Goal: Information Seeking & Learning: Learn about a topic

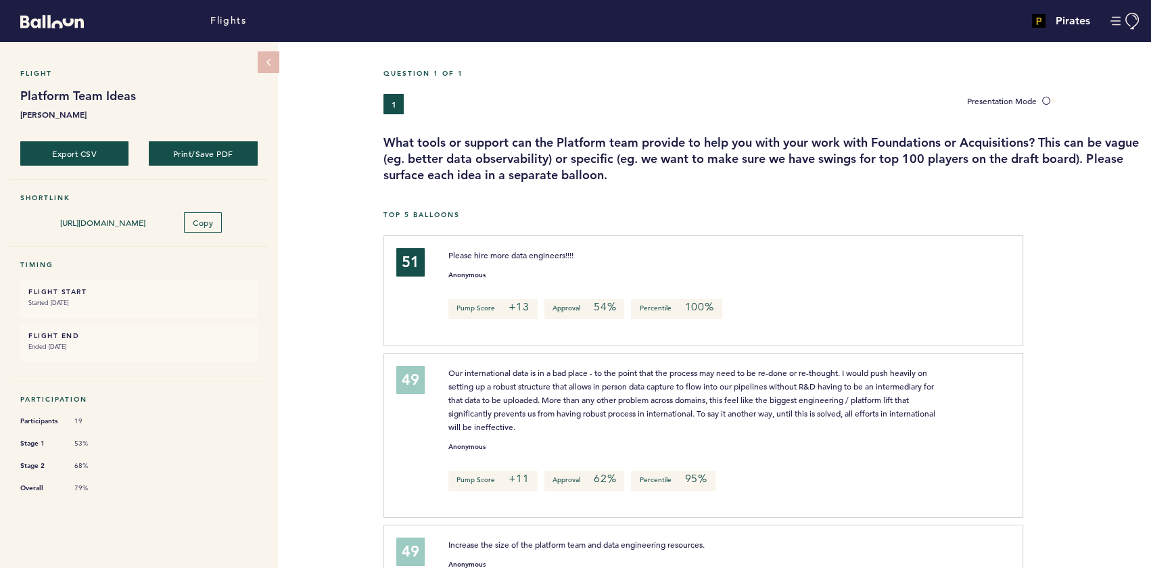
click at [308, 264] on div "Flight Platform Team Ideas [PERSON_NAME] Export CSV Print/Save PDF Shortlink [U…" at bounding box center [575, 305] width 1151 height 526
click at [531, 256] on span "Please hire more data engineers!!!!" at bounding box center [510, 254] width 125 height 11
click at [602, 546] on span "Increase the size of the platform team and data engineering resources." at bounding box center [576, 544] width 256 height 11
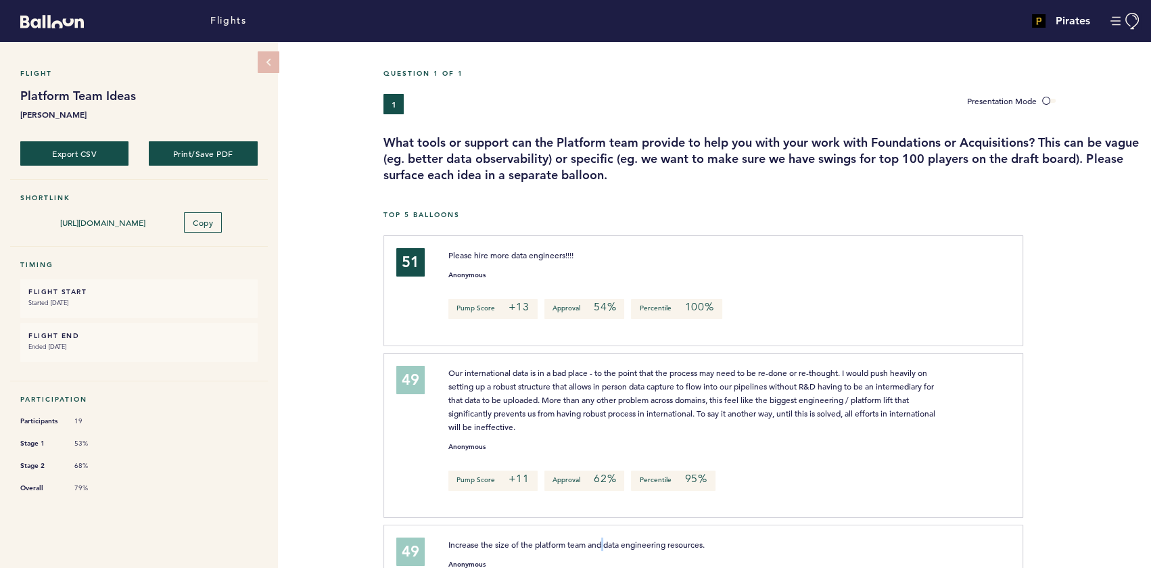
click at [602, 546] on span "Increase the size of the platform team and data engineering resources." at bounding box center [576, 544] width 256 height 11
click at [1036, 425] on div at bounding box center [1087, 440] width 128 height 168
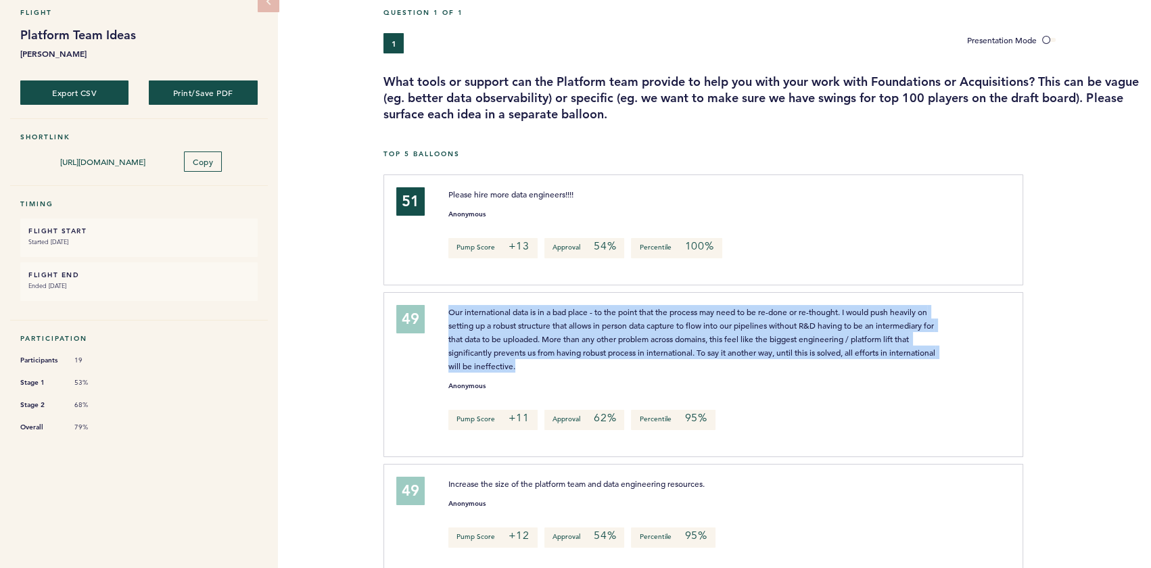
drag, startPoint x: 536, startPoint y: 366, endPoint x: 443, endPoint y: 307, distance: 110.7
click at [443, 307] on div "Our international data is in a bad place - to the point that the process may ne…" at bounding box center [698, 339] width 520 height 68
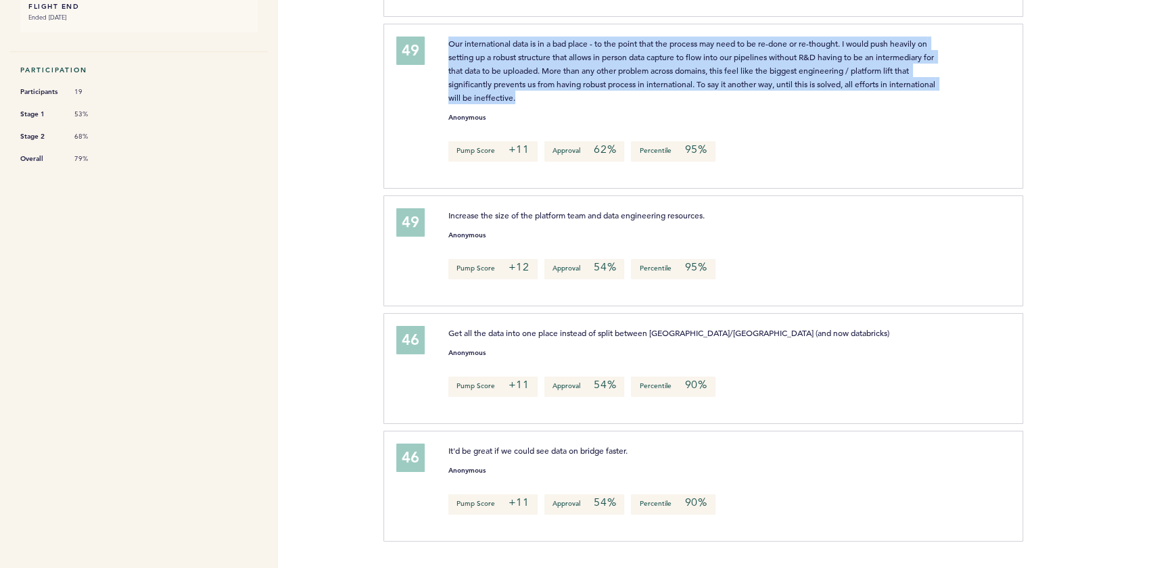
scroll to position [368, 0]
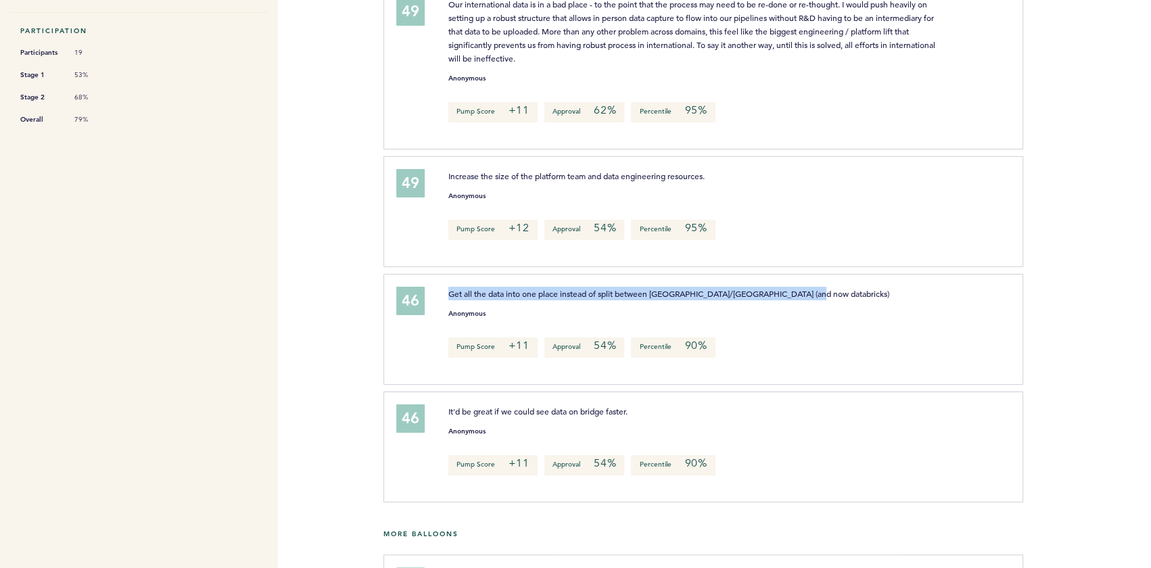
drag, startPoint x: 815, startPoint y: 293, endPoint x: 442, endPoint y: 283, distance: 373.4
click at [442, 283] on div "46 Get all the data into one place instead of split between [PERSON_NAME]/snowf…" at bounding box center [703, 329] width 640 height 111
drag, startPoint x: 442, startPoint y: 283, endPoint x: 379, endPoint y: 298, distance: 64.8
click at [379, 298] on div "Flights Pirates [PERSON_NAME][EMAIL_ADDRESS][PERSON_NAME][DOMAIN_NAME] Team Dom…" at bounding box center [575, 284] width 1151 height 568
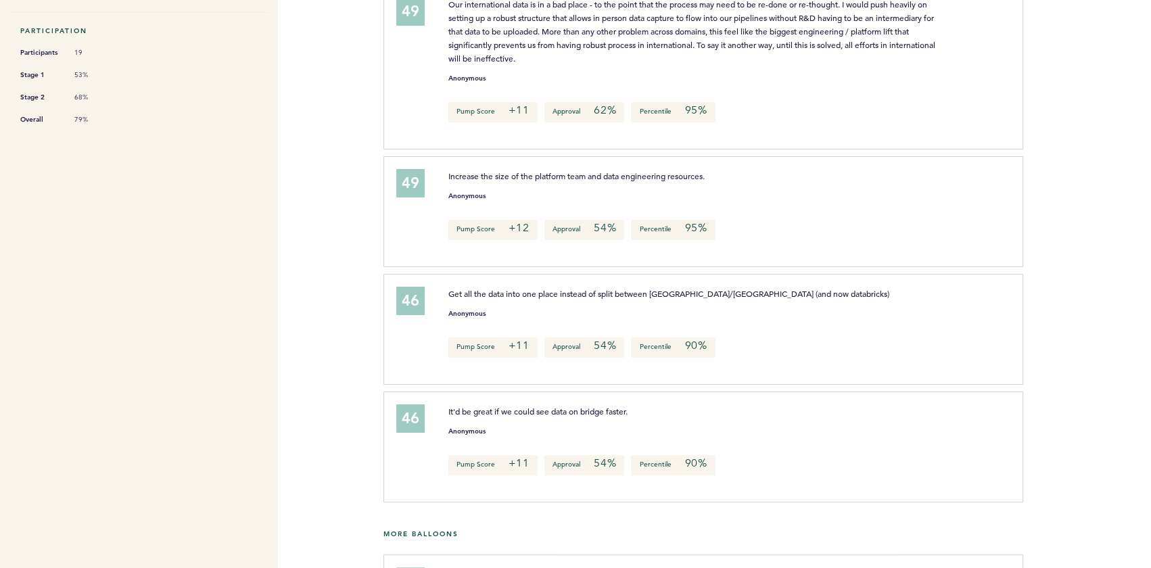
click at [1032, 281] on div at bounding box center [1087, 334] width 128 height 114
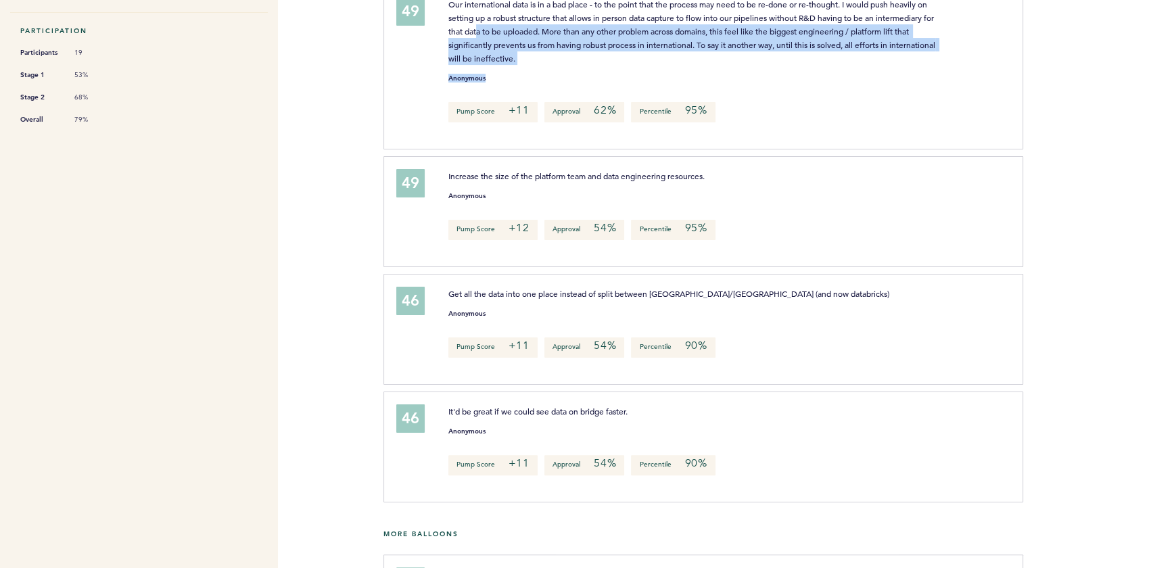
drag, startPoint x: 530, startPoint y: 64, endPoint x: 477, endPoint y: 34, distance: 61.5
click at [477, 34] on div "Our international data is in a bad place - to the point that the process may ne…" at bounding box center [721, 64] width 567 height 135
drag, startPoint x: 477, startPoint y: 34, endPoint x: 571, endPoint y: 28, distance: 94.9
click at [571, 28] on span "Our international data is in a bad place - to the point that the process may ne…" at bounding box center [692, 31] width 489 height 65
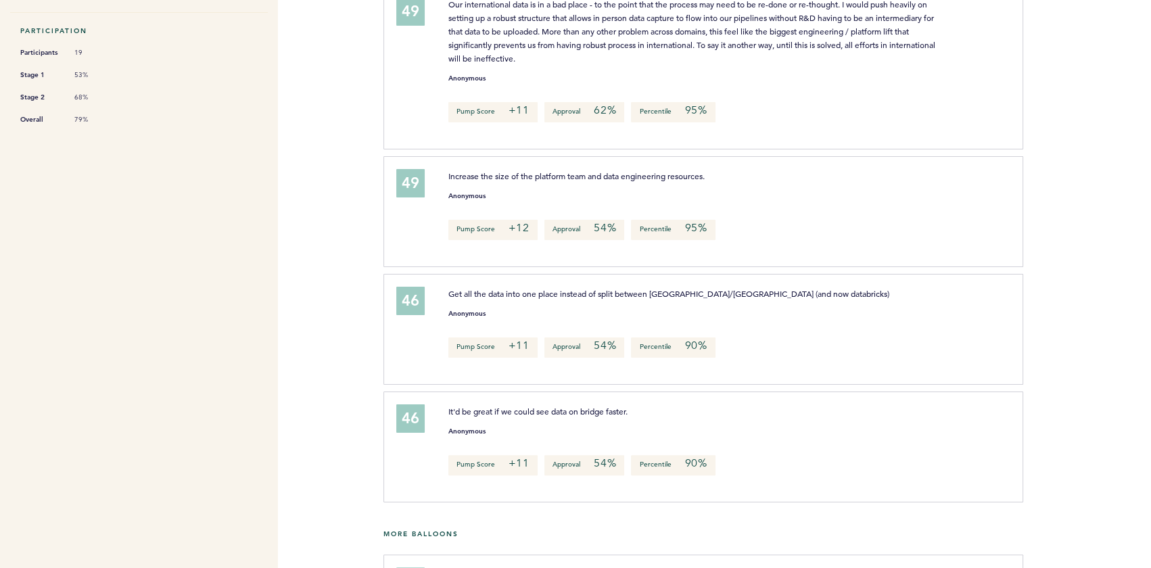
click at [723, 293] on span "Get all the data into one place instead of split between [GEOGRAPHIC_DATA]/[GEO…" at bounding box center [668, 293] width 441 height 11
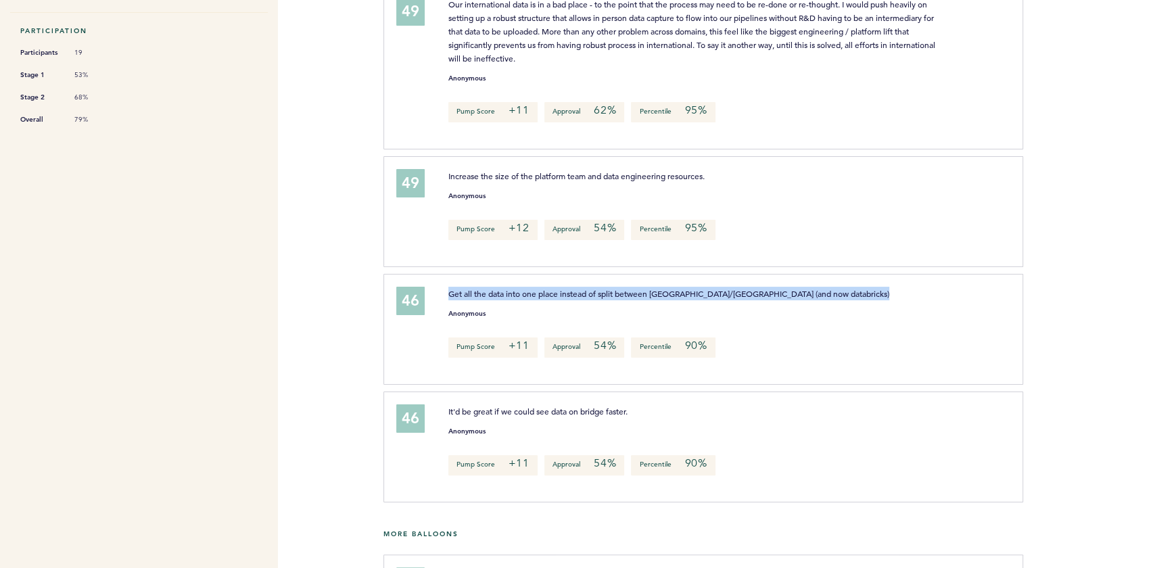
click at [723, 293] on span "Get all the data into one place instead of split between [GEOGRAPHIC_DATA]/[GEO…" at bounding box center [668, 293] width 441 height 11
drag, startPoint x: 723, startPoint y: 293, endPoint x: 777, endPoint y: 341, distance: 71.4
click at [777, 341] on div "Pump Score +11 Approval 54% Percentile 90%" at bounding box center [721, 347] width 567 height 20
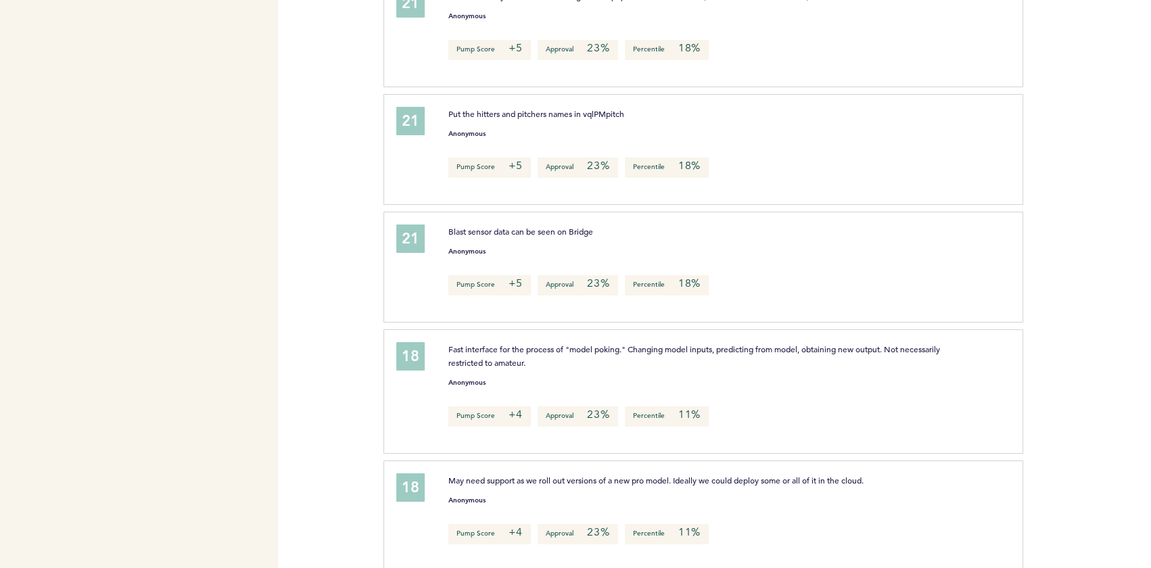
scroll to position [4739, 0]
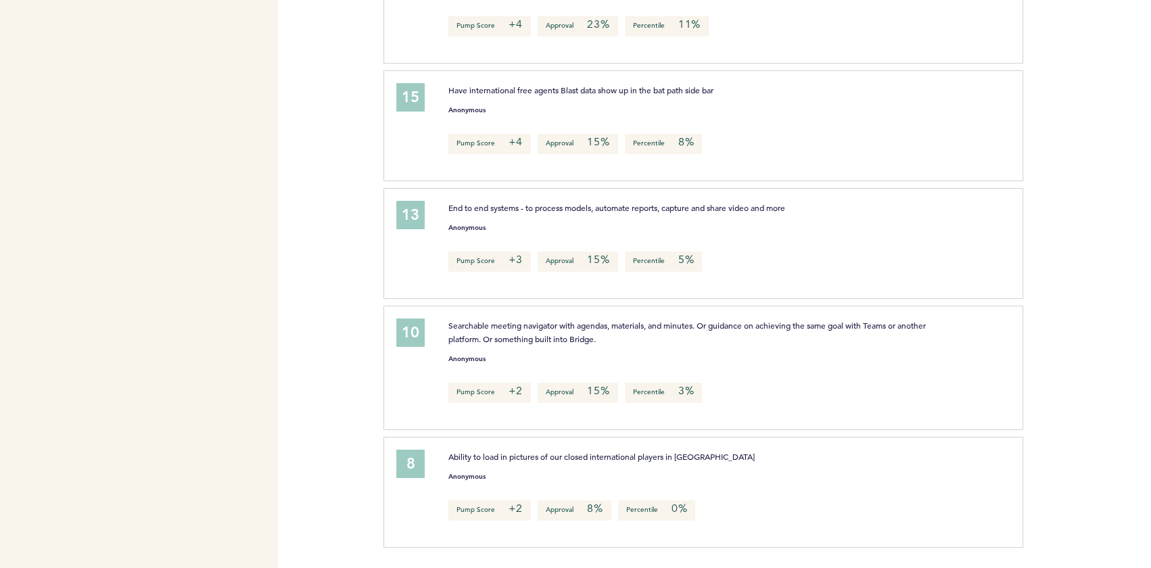
click at [816, 397] on div "Pump Score +2 Approval 15% Percentile 3%" at bounding box center [721, 393] width 567 height 20
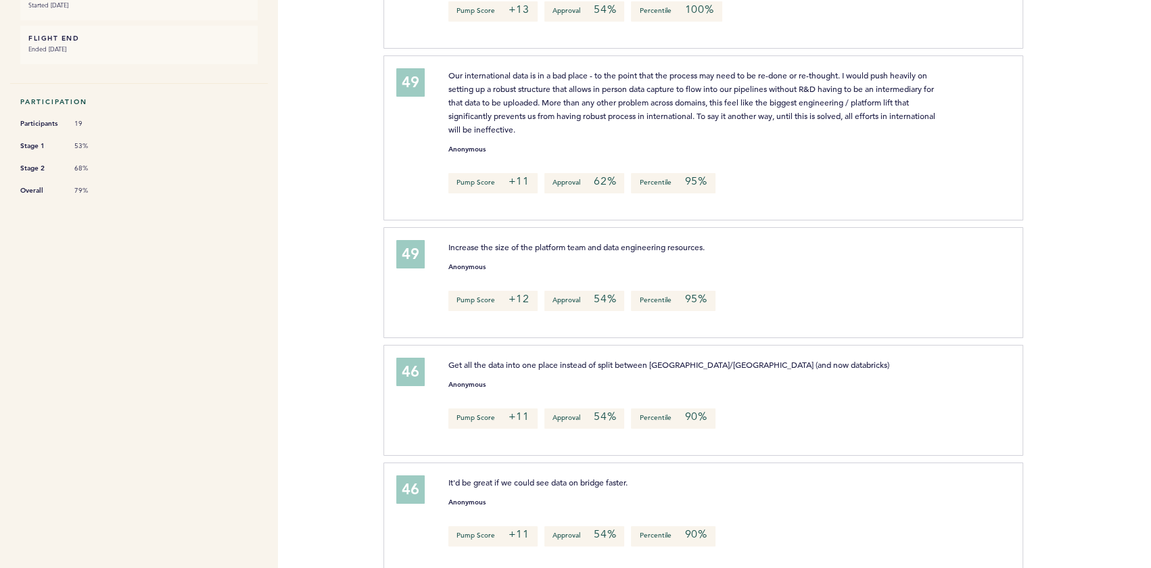
scroll to position [307, 0]
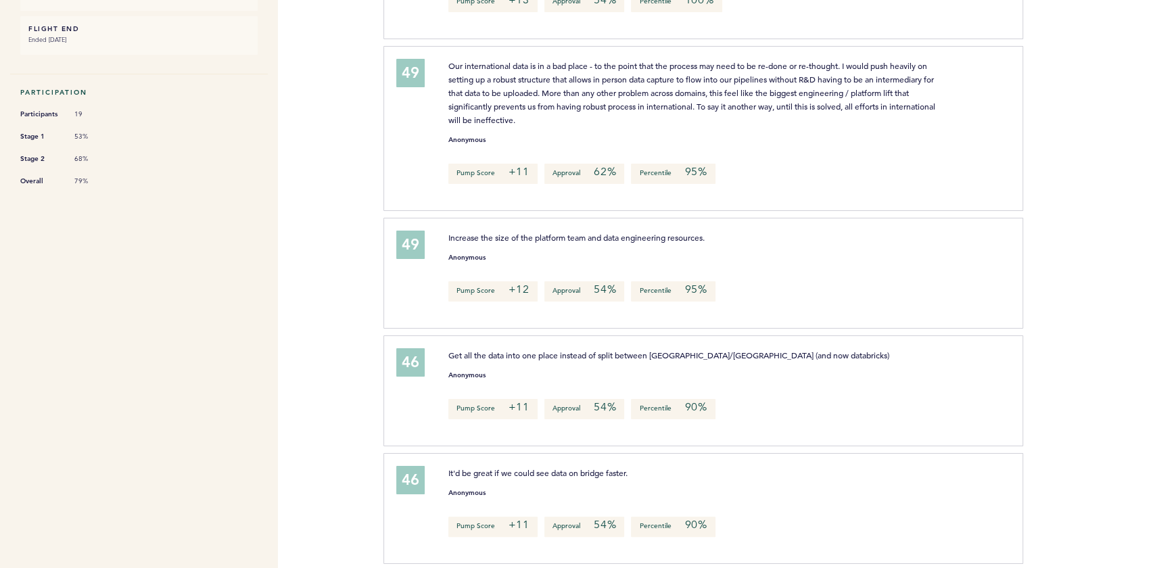
click at [570, 350] on span "Get all the data into one place instead of split between [GEOGRAPHIC_DATA]/[GEO…" at bounding box center [668, 355] width 441 height 11
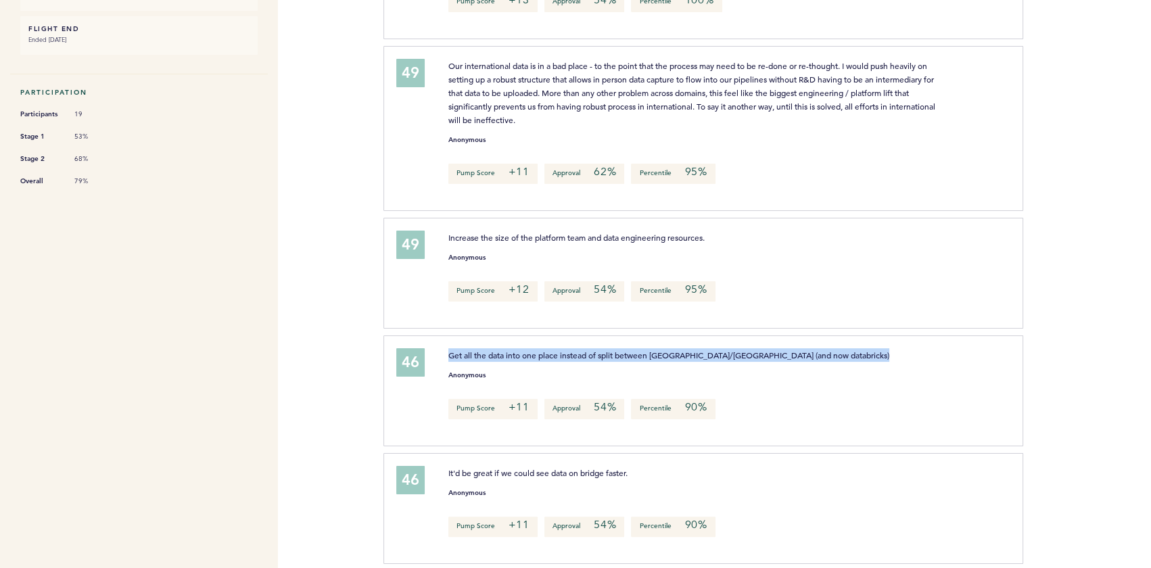
click at [570, 350] on span "Get all the data into one place instead of split between [GEOGRAPHIC_DATA]/[GEO…" at bounding box center [668, 355] width 441 height 11
click at [907, 337] on div "46 Get all the data into one place instead of split between [PERSON_NAME]/snowf…" at bounding box center [703, 390] width 640 height 111
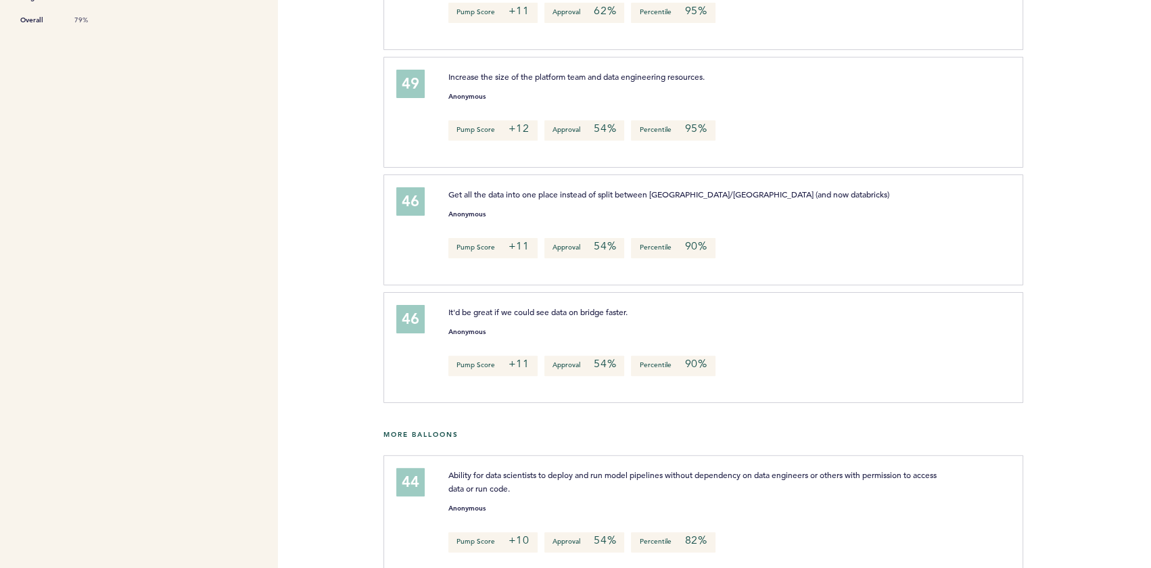
scroll to position [492, 0]
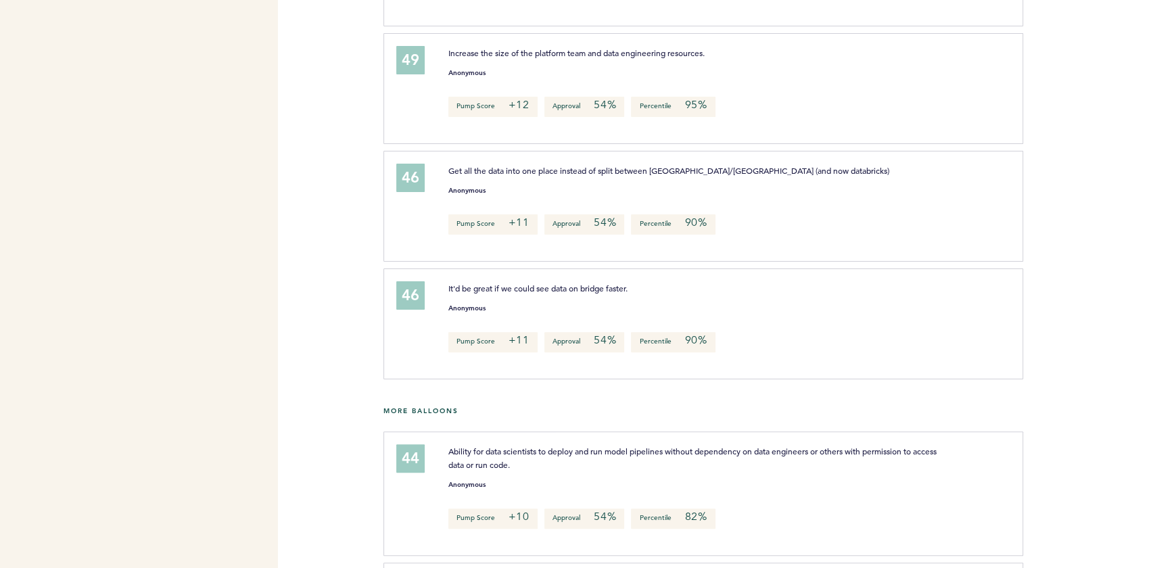
click at [552, 286] on span "It'd be great if we could see data on bridge faster." at bounding box center [537, 288] width 179 height 11
click at [784, 273] on div "46 It'd be great if we could see data on bridge faster. Anonymous Pump Score +1…" at bounding box center [703, 323] width 640 height 111
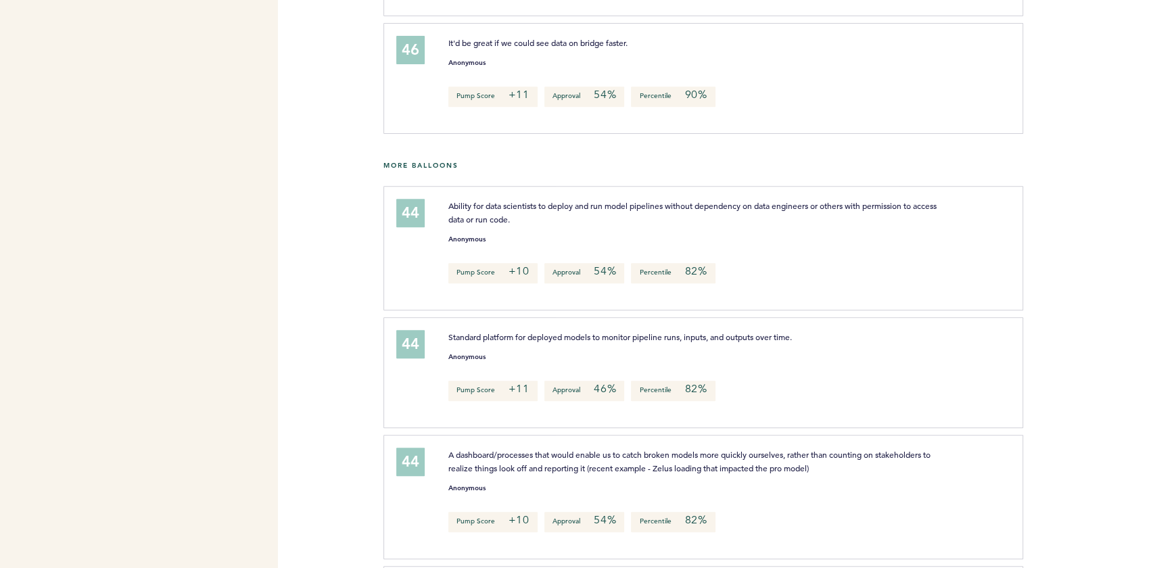
scroll to position [798, 0]
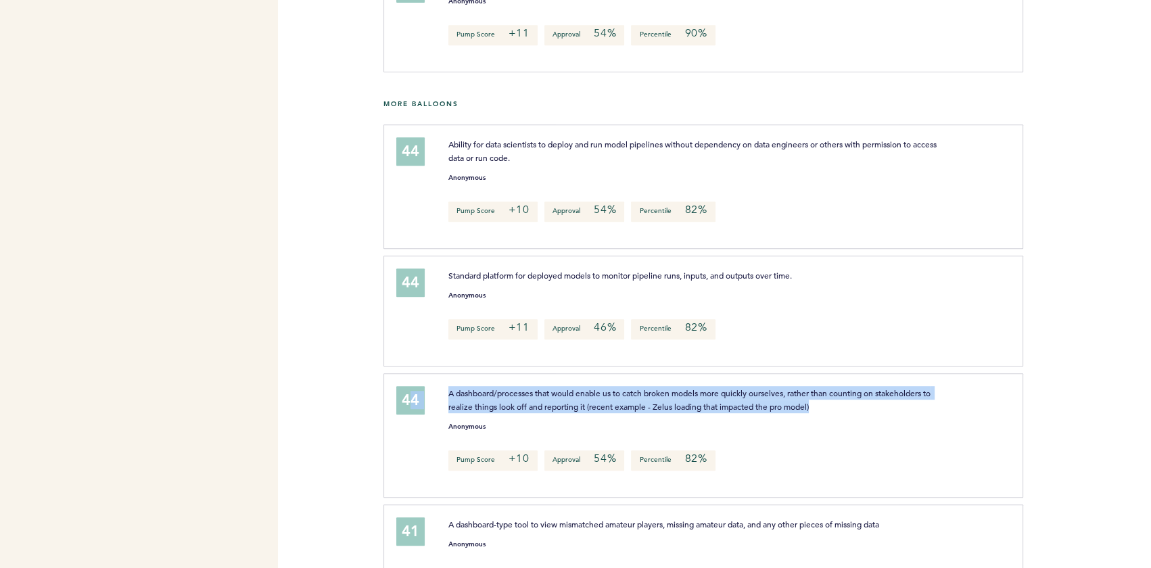
drag, startPoint x: 818, startPoint y: 402, endPoint x: 379, endPoint y: 420, distance: 439.1
click at [379, 420] on div "Flights Pirates [PERSON_NAME][EMAIL_ADDRESS][PERSON_NAME][DOMAIN_NAME] Team Dom…" at bounding box center [575, 284] width 1151 height 568
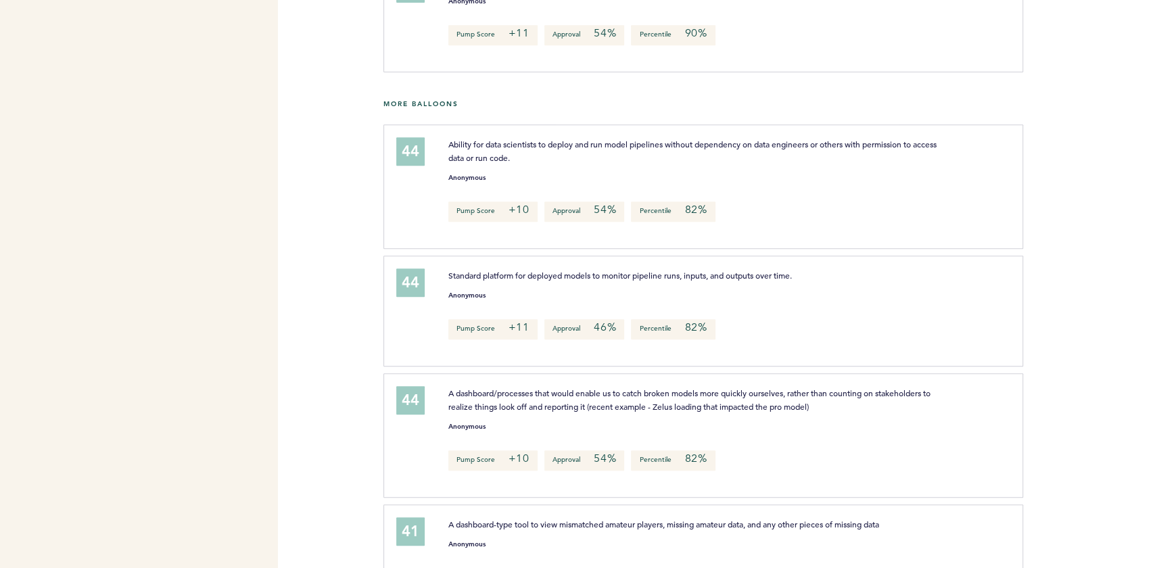
click at [810, 519] on span "A dashboard-type tool to view mismatched amateur players, missing amateur data,…" at bounding box center [663, 524] width 431 height 11
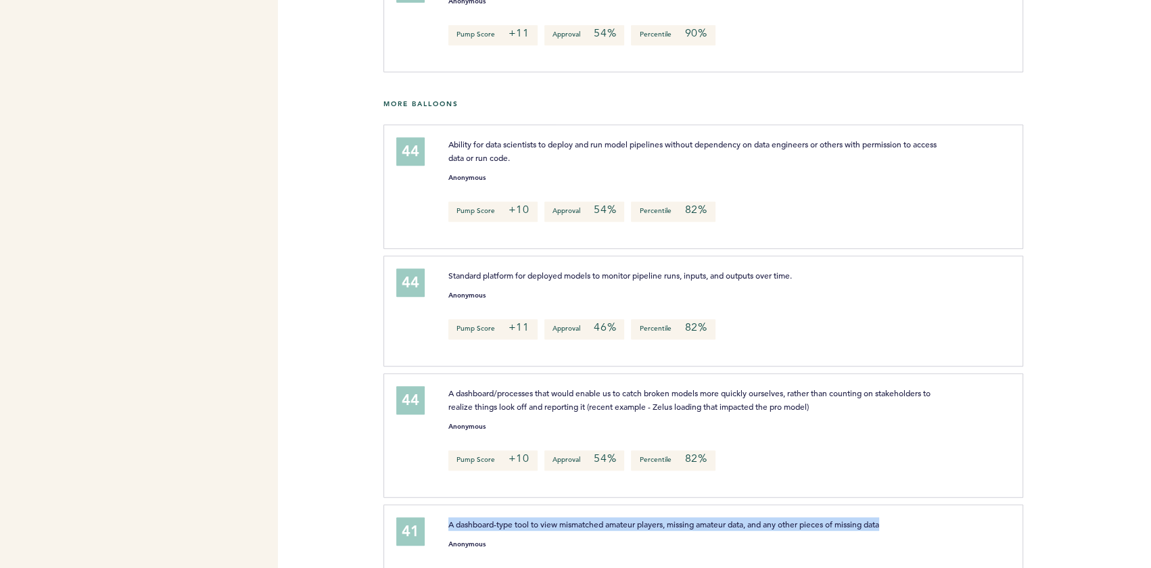
click at [810, 519] on span "A dashboard-type tool to view mismatched amateur players, missing amateur data,…" at bounding box center [663, 524] width 431 height 11
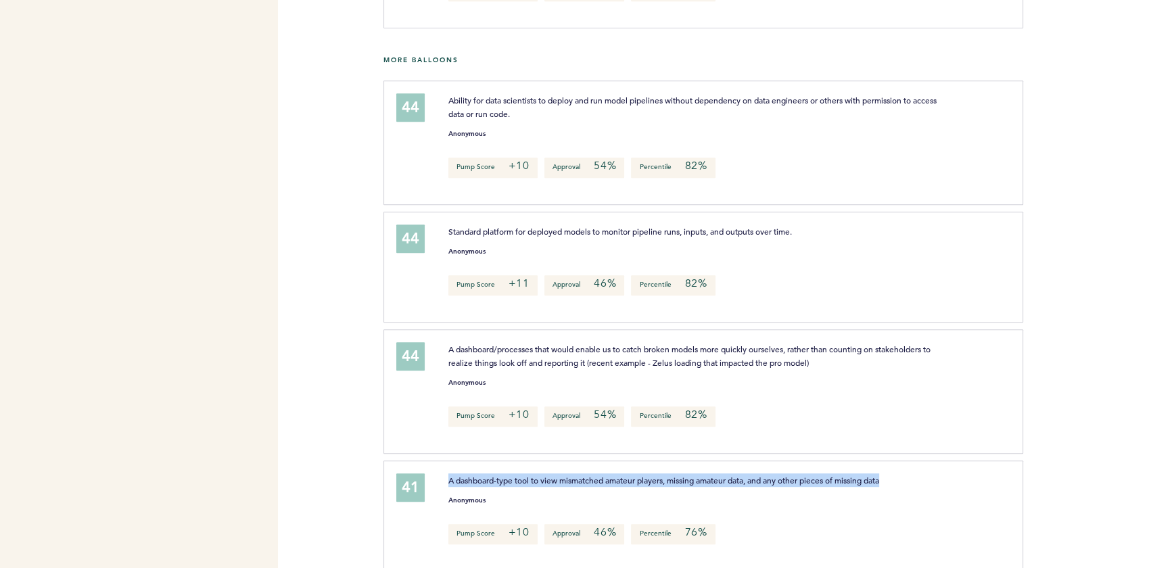
scroll to position [860, 0]
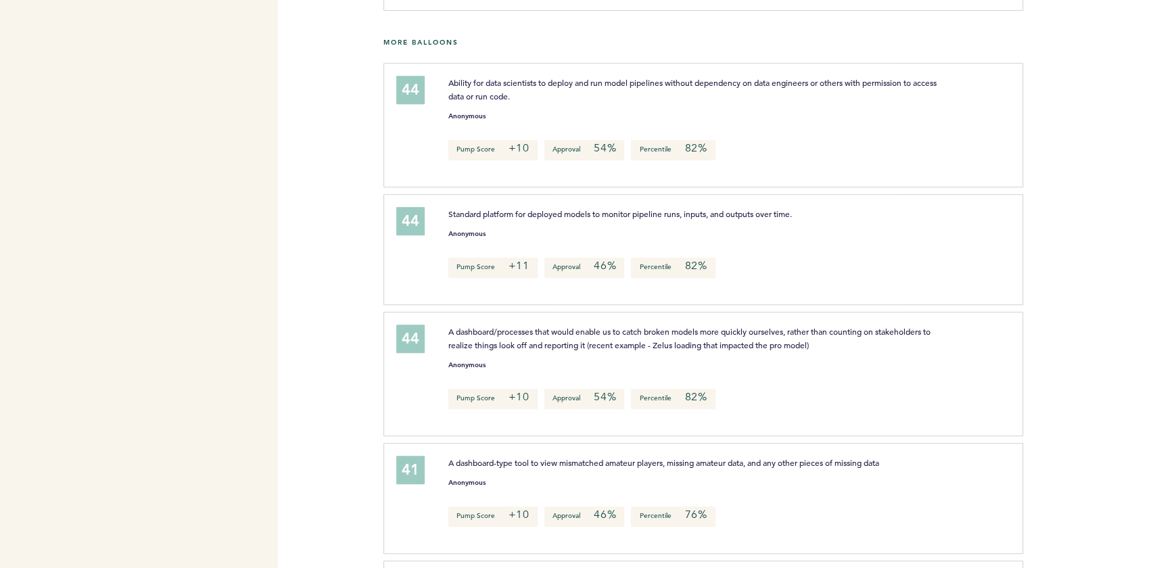
click at [829, 396] on div "Pump Score +10 Approval 54% Percentile 82%" at bounding box center [721, 399] width 567 height 20
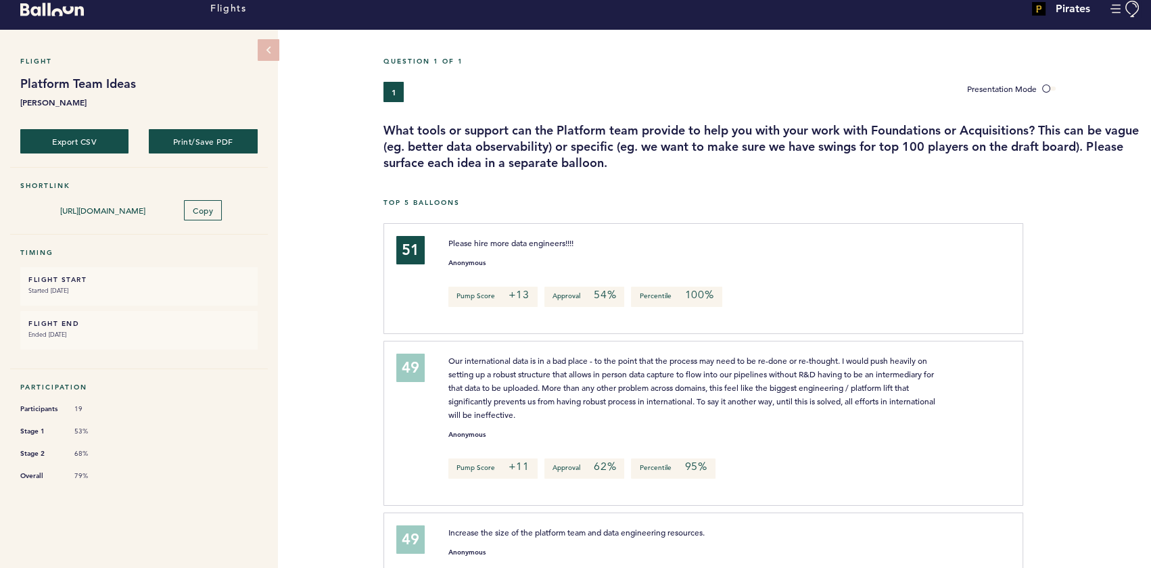
scroll to position [0, 0]
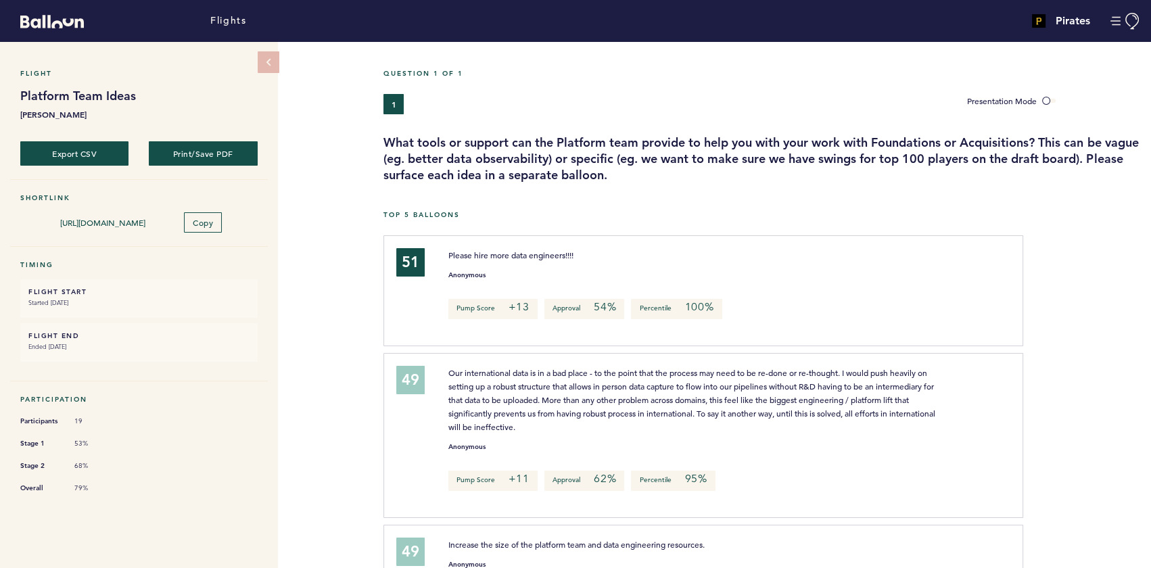
click at [312, 231] on div "Flight Platform Team Ideas [PERSON_NAME] Export CSV Print/Save PDF Shortlink [U…" at bounding box center [575, 305] width 1151 height 526
click at [356, 139] on div "Flight Platform Team Ideas [PERSON_NAME] Export CSV Print/Save PDF Shortlink [U…" at bounding box center [575, 305] width 1151 height 526
